Goal: Information Seeking & Learning: Learn about a topic

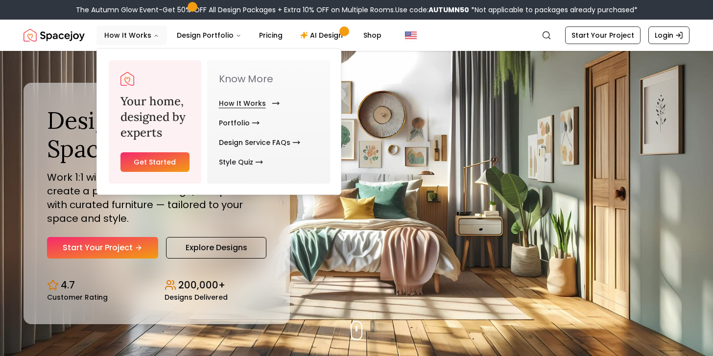
click at [252, 103] on link "How It Works" at bounding box center [247, 103] width 57 height 20
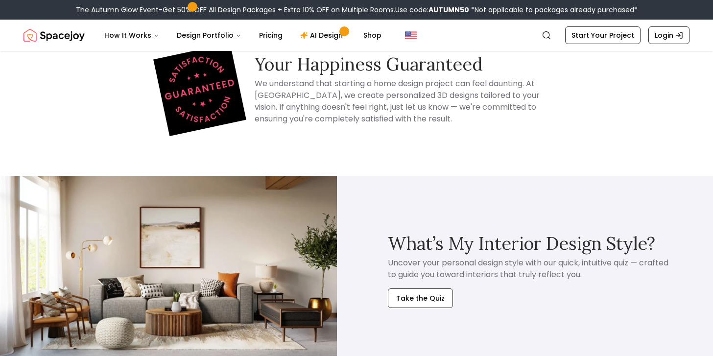
scroll to position [2055, 0]
click at [268, 36] on link "Pricing" at bounding box center [270, 35] width 39 height 20
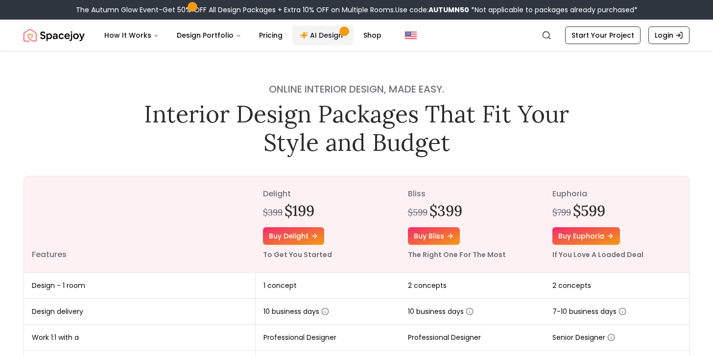
click at [314, 38] on link "AI Design" at bounding box center [322, 35] width 61 height 20
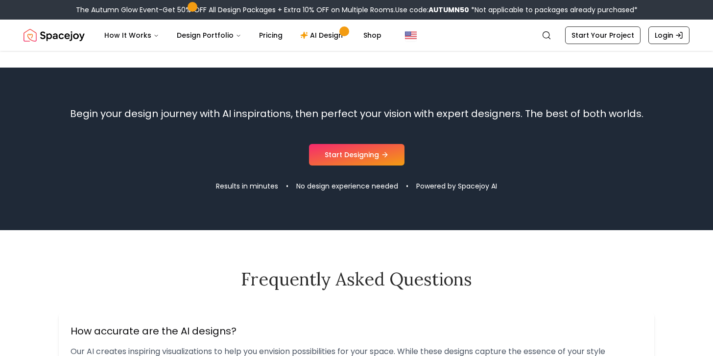
scroll to position [947, 0]
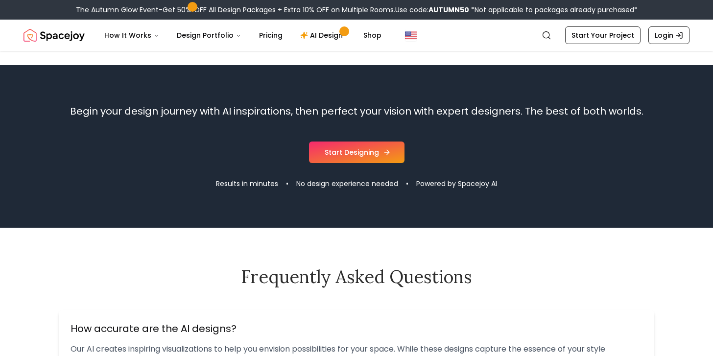
click at [369, 159] on link "Start Designing" at bounding box center [356, 152] width 95 height 22
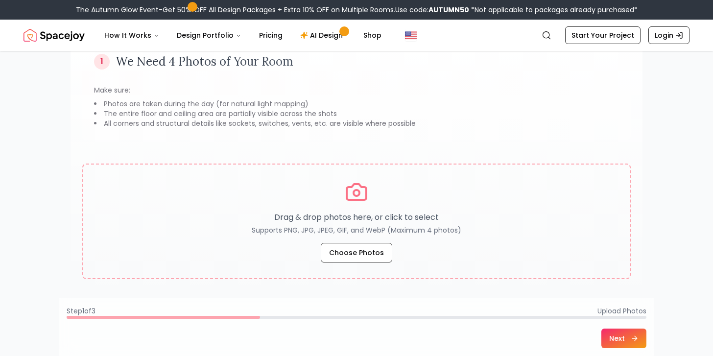
scroll to position [90, 0]
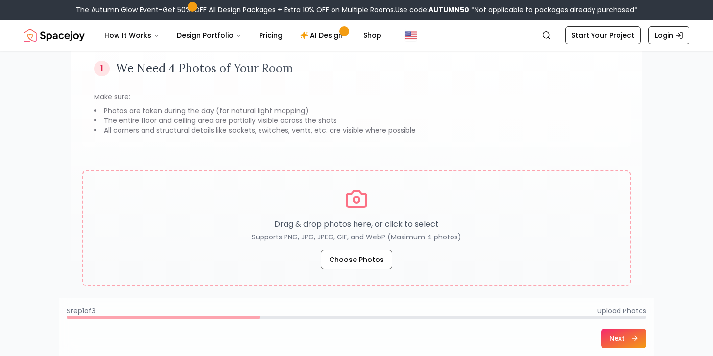
click at [366, 128] on li "All corners and structural details like sockets, switches, vents, etc. are visi…" at bounding box center [356, 130] width 525 height 10
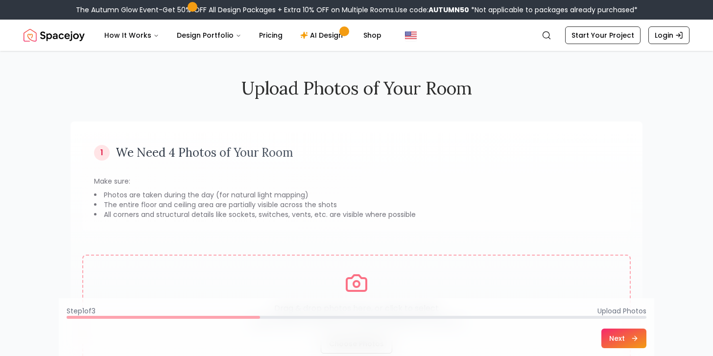
scroll to position [0, 0]
